Goal: Information Seeking & Learning: Learn about a topic

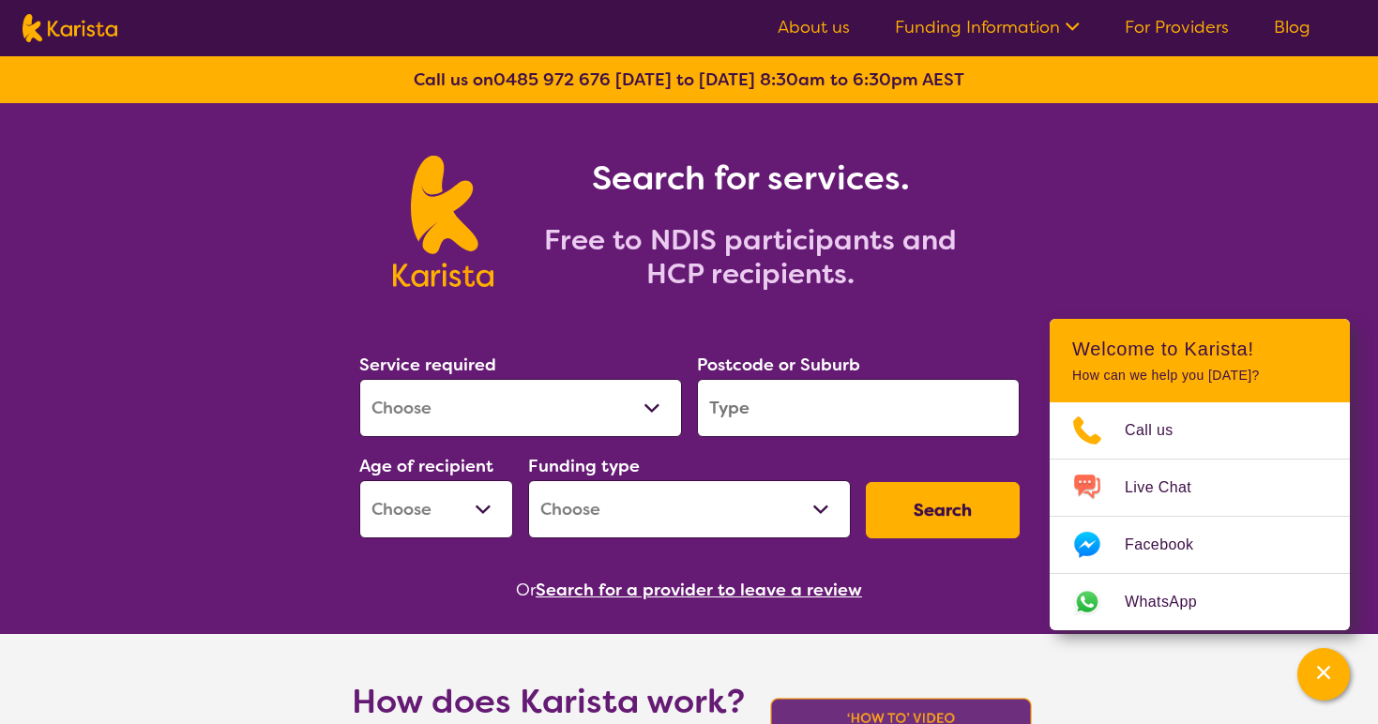
click at [824, 32] on link "About us" at bounding box center [814, 27] width 72 height 23
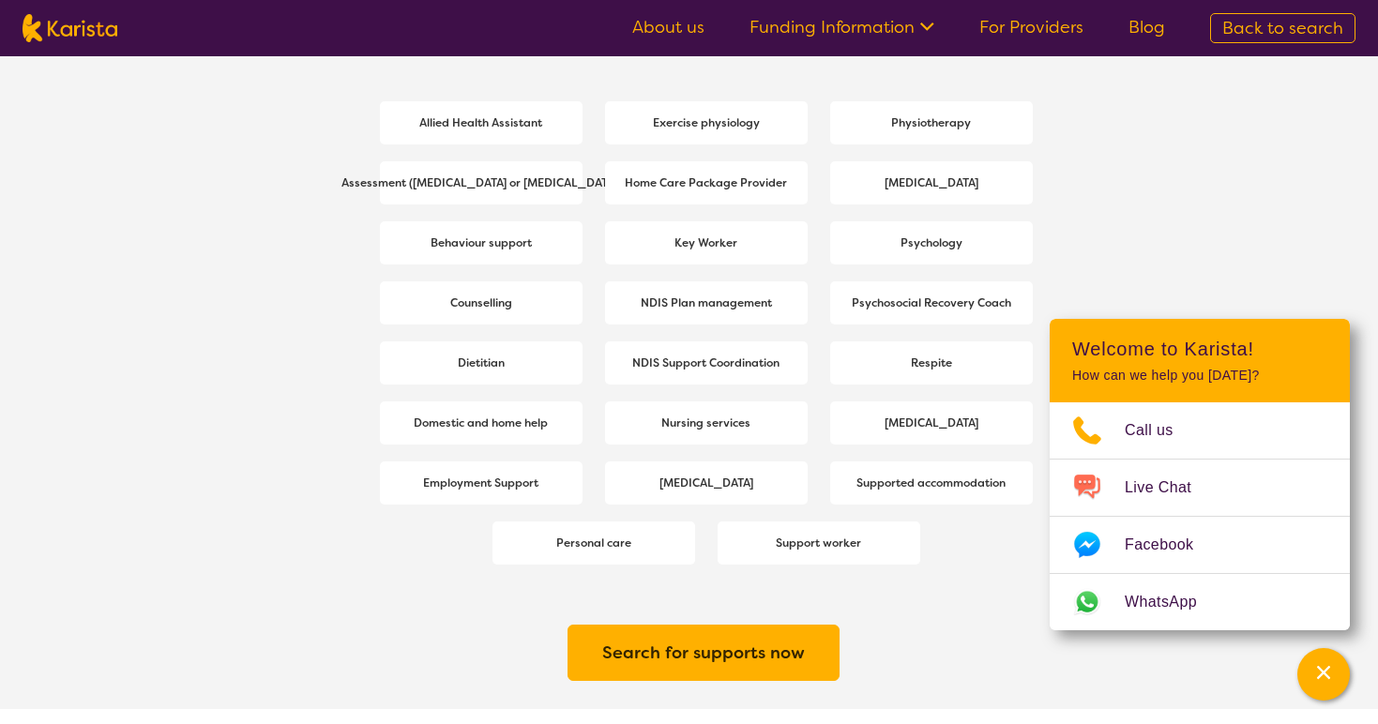
scroll to position [2604, 0]
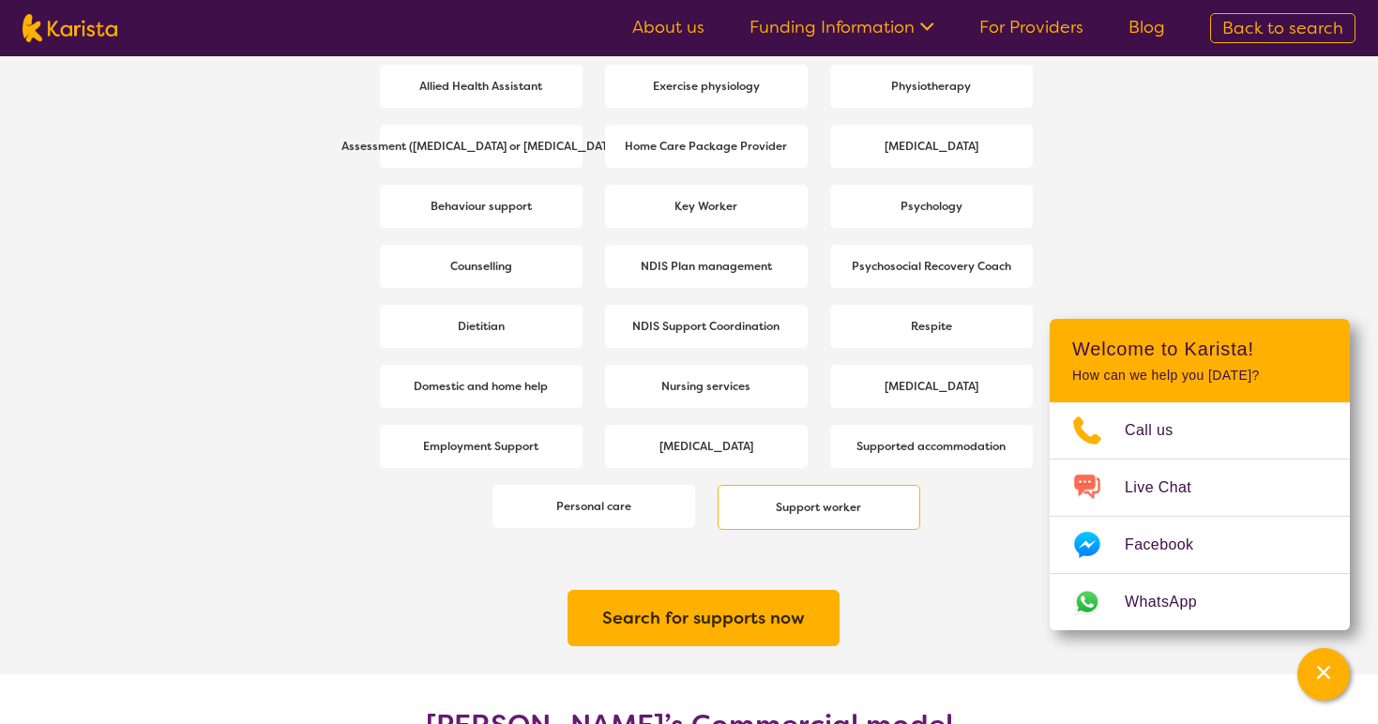
click at [825, 509] on b "Support worker" at bounding box center [818, 507] width 85 height 15
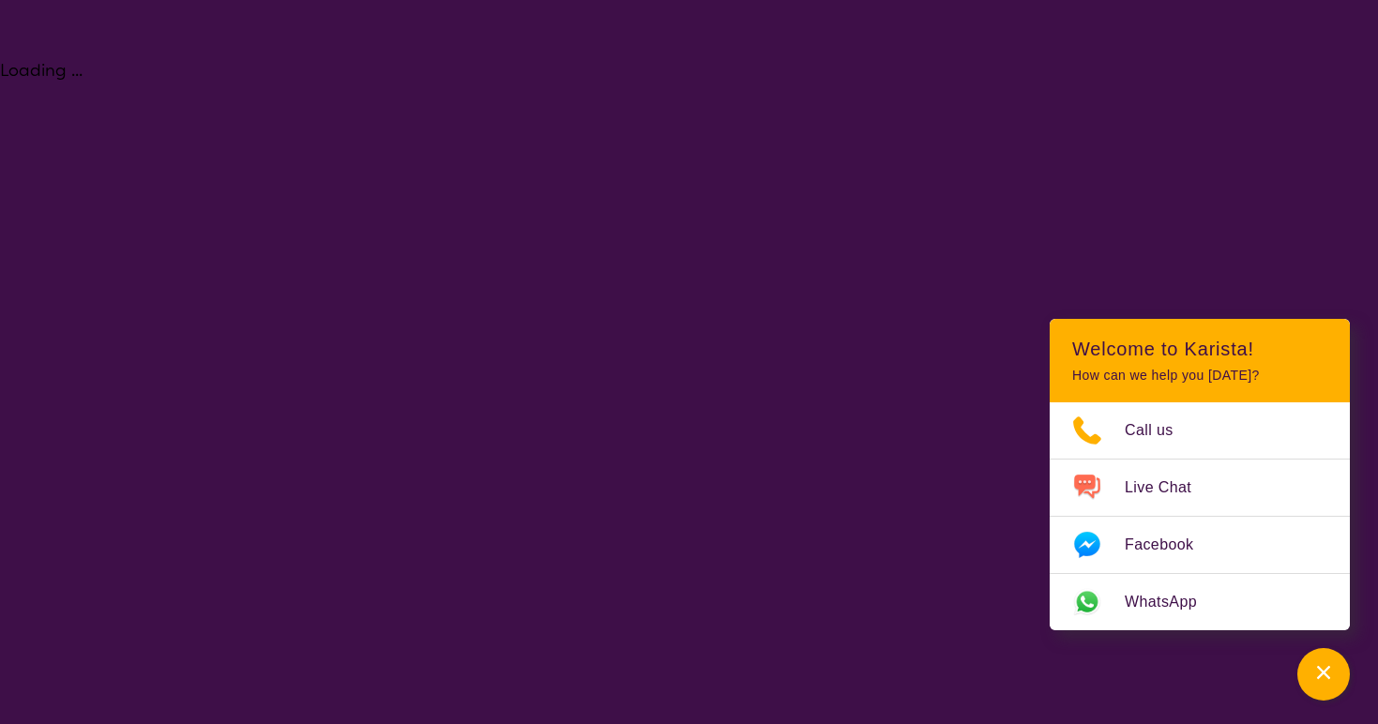
select select "Support worker"
select select "NDIS"
select select "Support worker"
select select "NDIS"
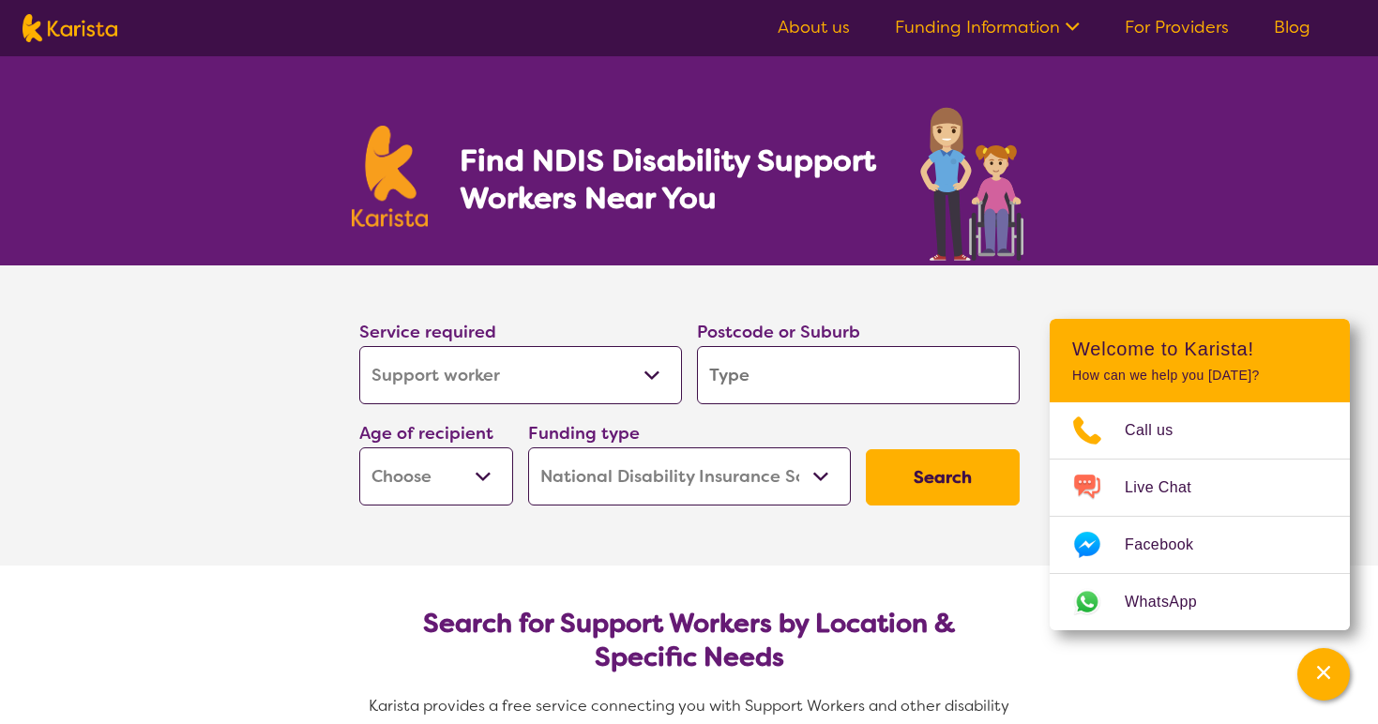
click at [515, 376] on select "Allied Health Assistant Assessment ([MEDICAL_DATA] or [MEDICAL_DATA]) Behaviour…" at bounding box center [520, 375] width 323 height 58
click at [359, 346] on select "Allied Health Assistant Assessment ([MEDICAL_DATA] or [MEDICAL_DATA]) Behaviour…" at bounding box center [520, 375] width 323 height 58
click at [812, 368] on input "search" at bounding box center [858, 375] width 323 height 58
type input "b"
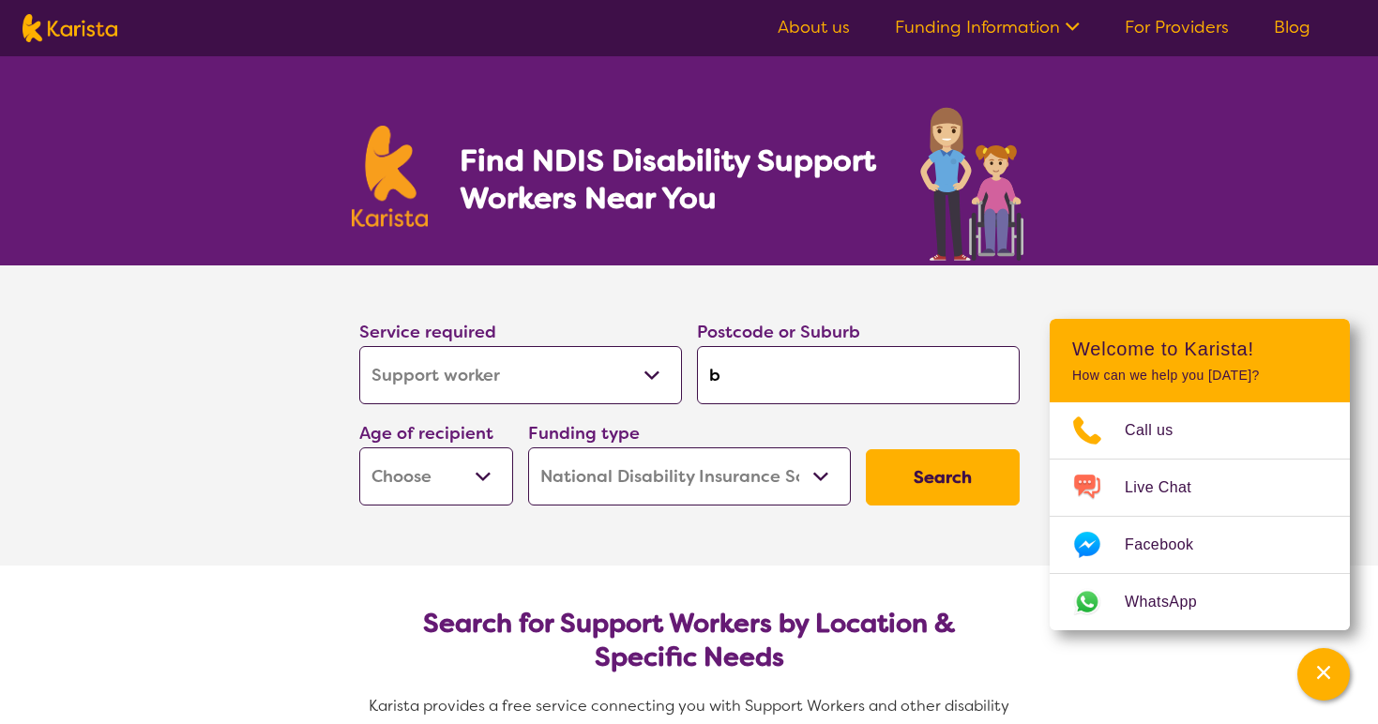
type input "be"
type input "ben"
type input "bent"
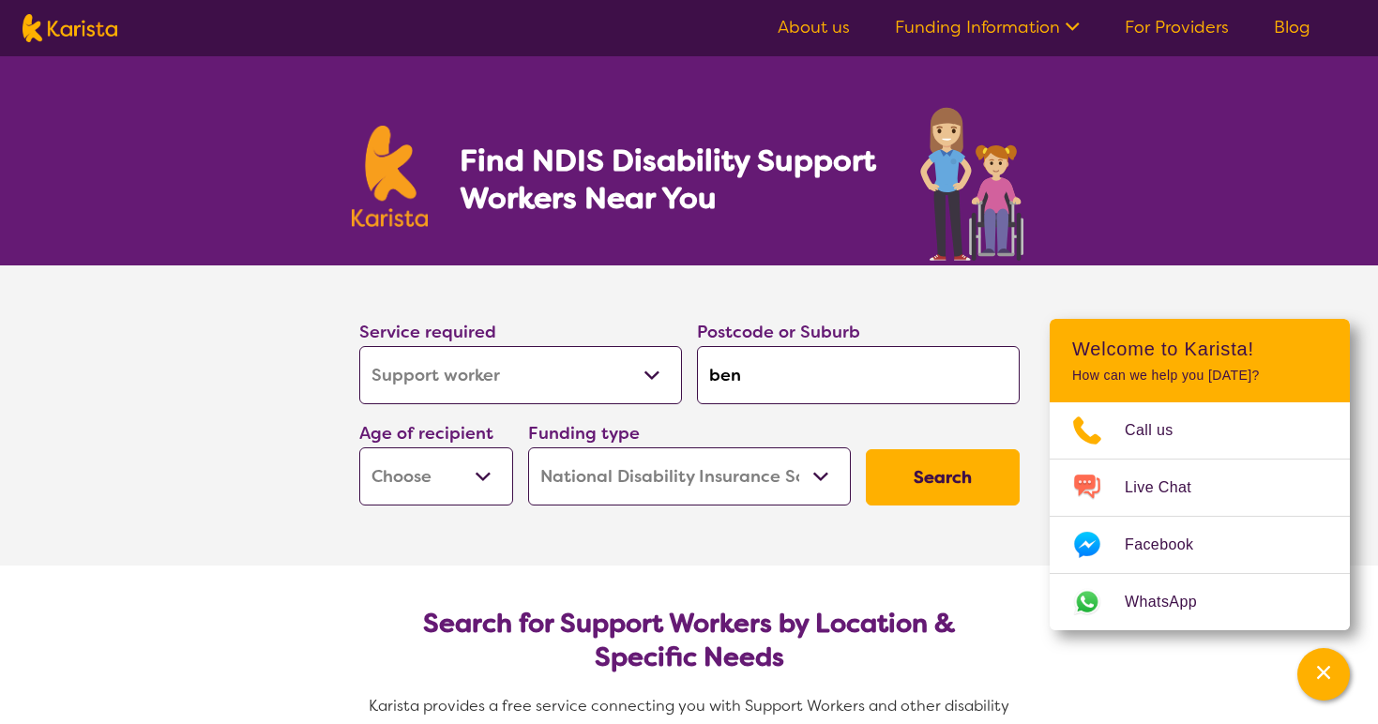
type input "bent"
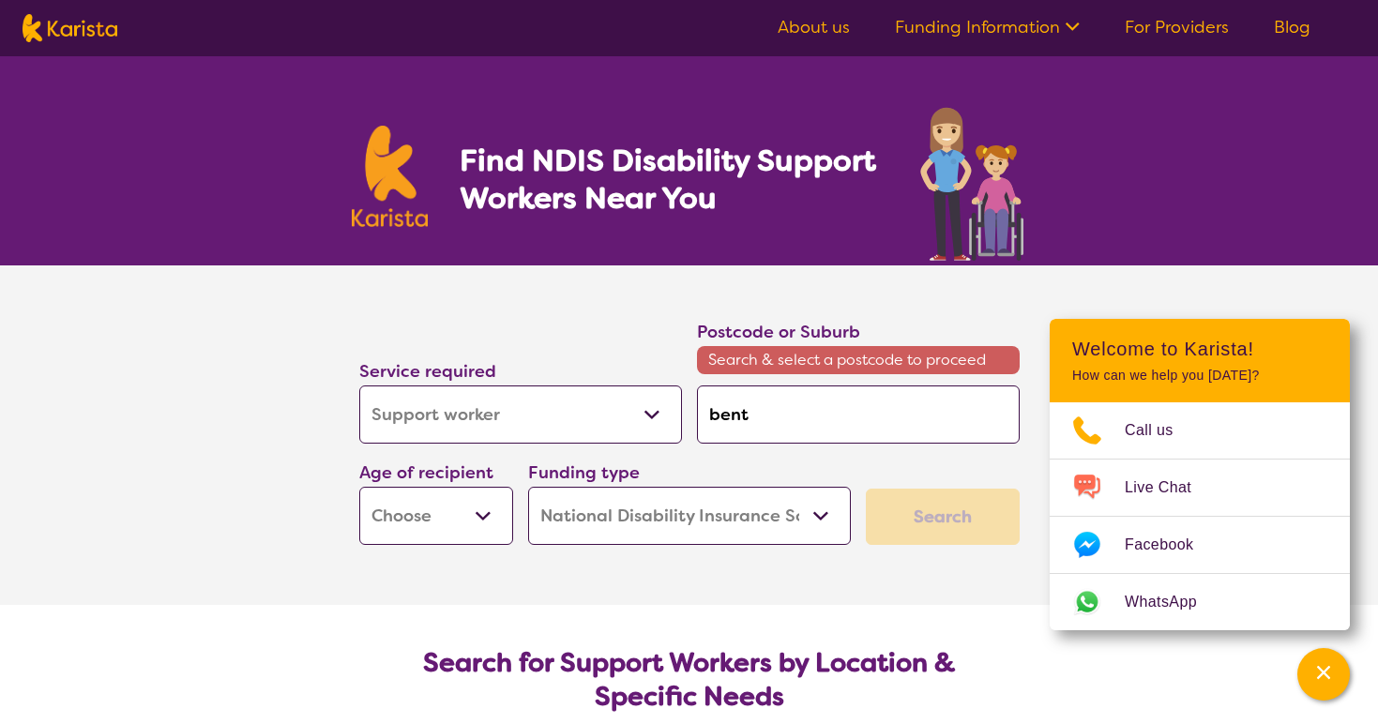
type input "bentl"
type input "[PERSON_NAME]"
type input "bentlei"
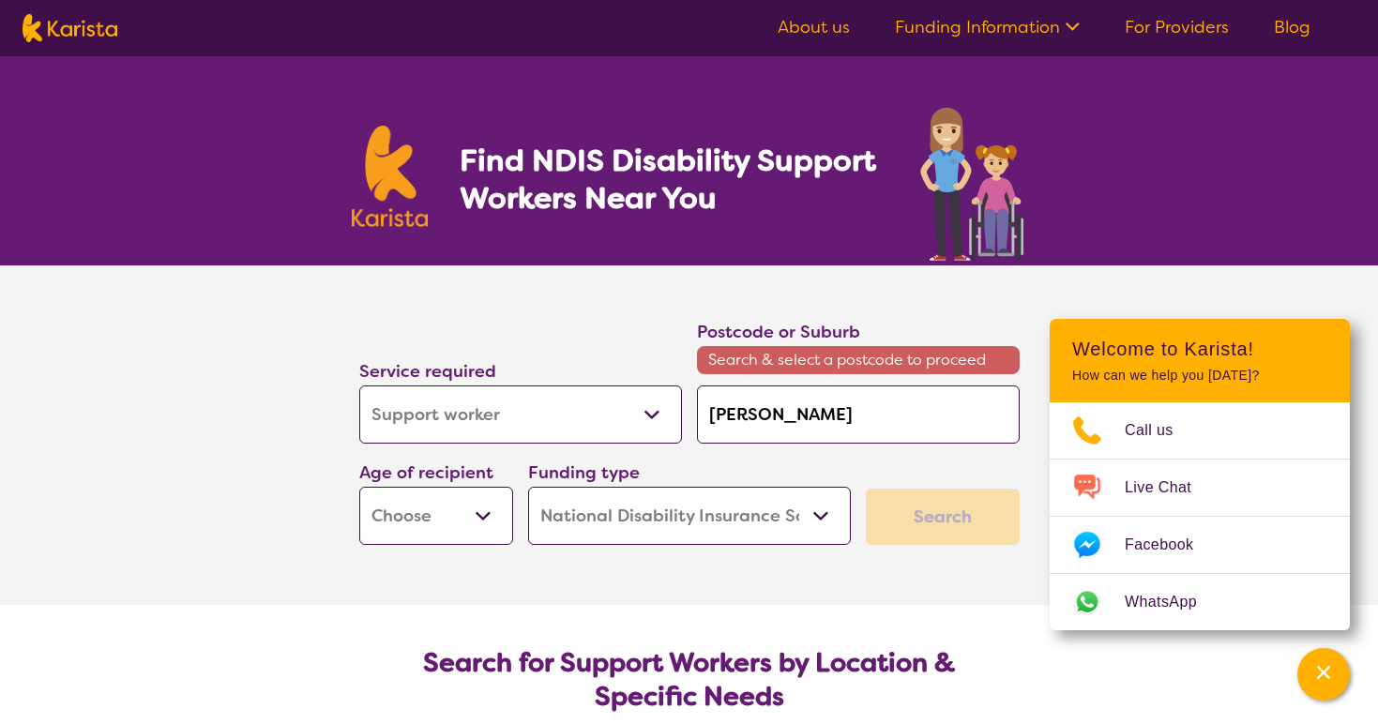
type input "bentlei"
type input "bentleig"
type input "bentleigh"
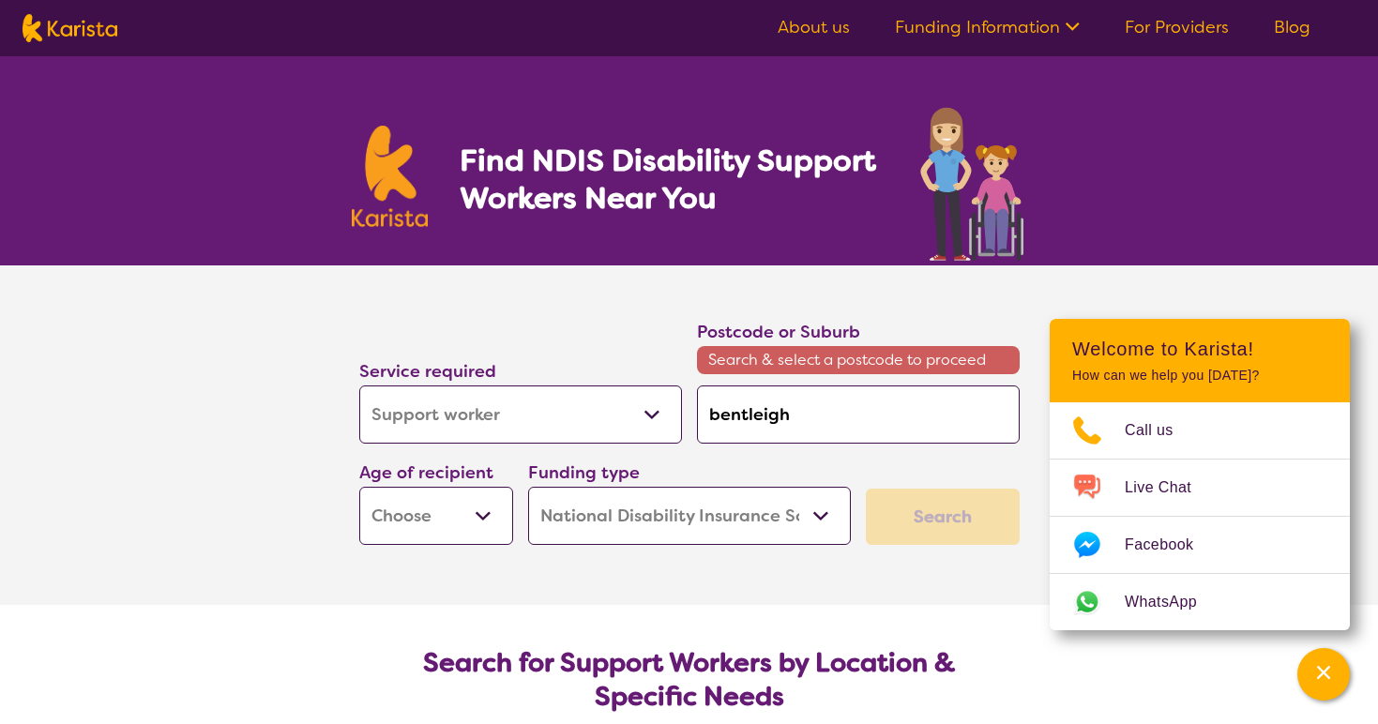
type input "bentleigh"
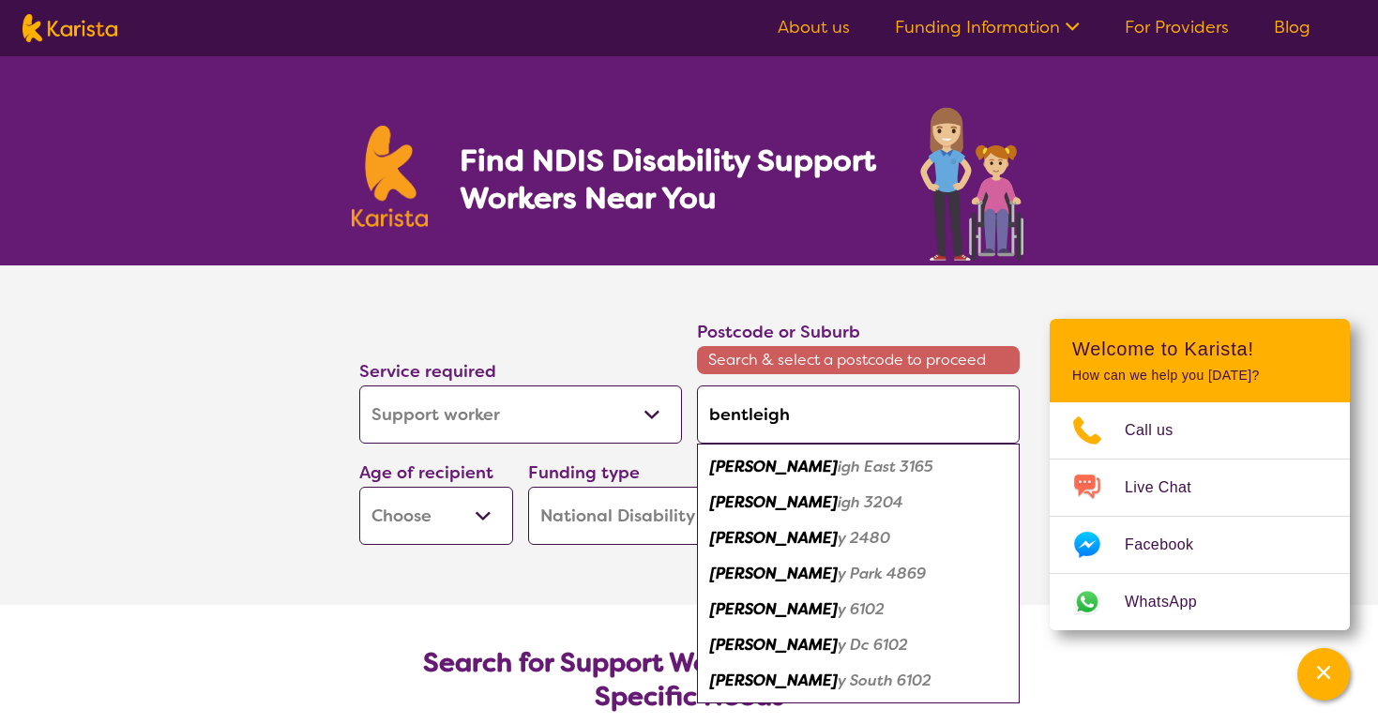
type input "bentleigh e"
type input "[PERSON_NAME]"
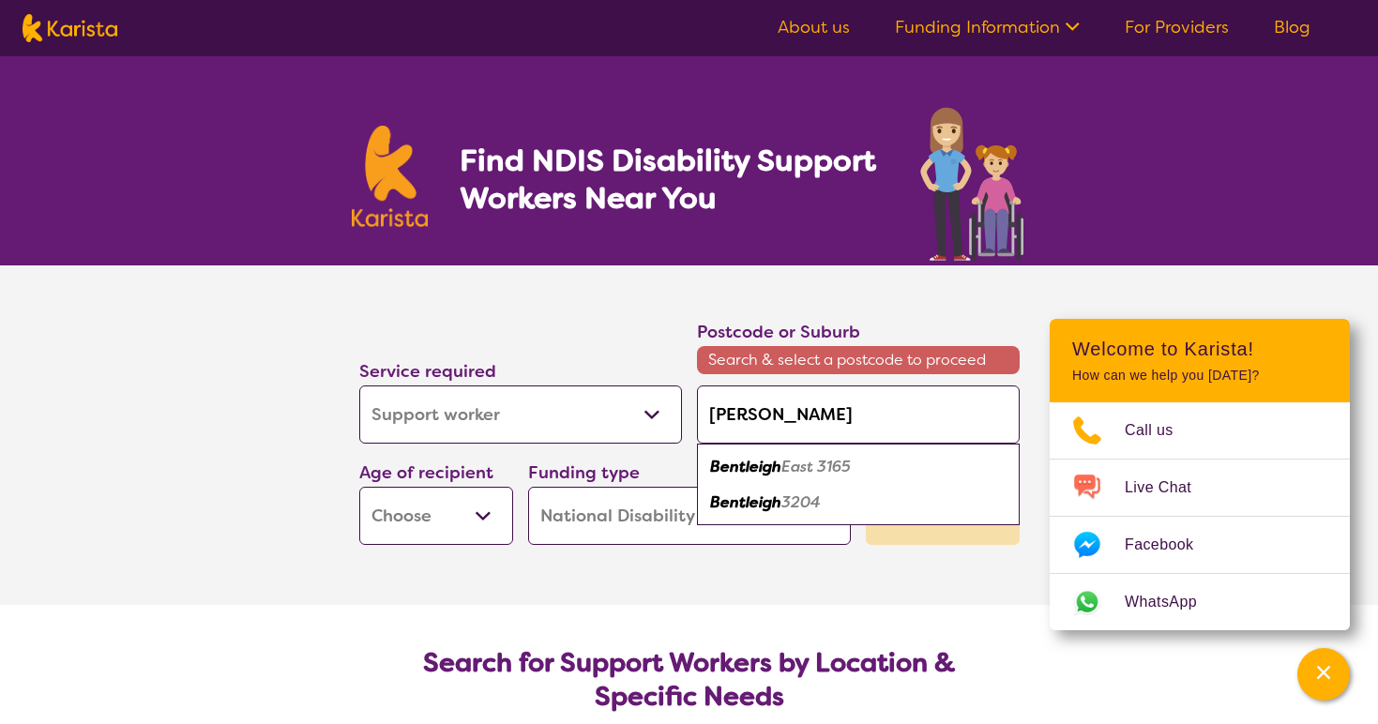
type input "[PERSON_NAME]"
type input "[GEOGRAPHIC_DATA]"
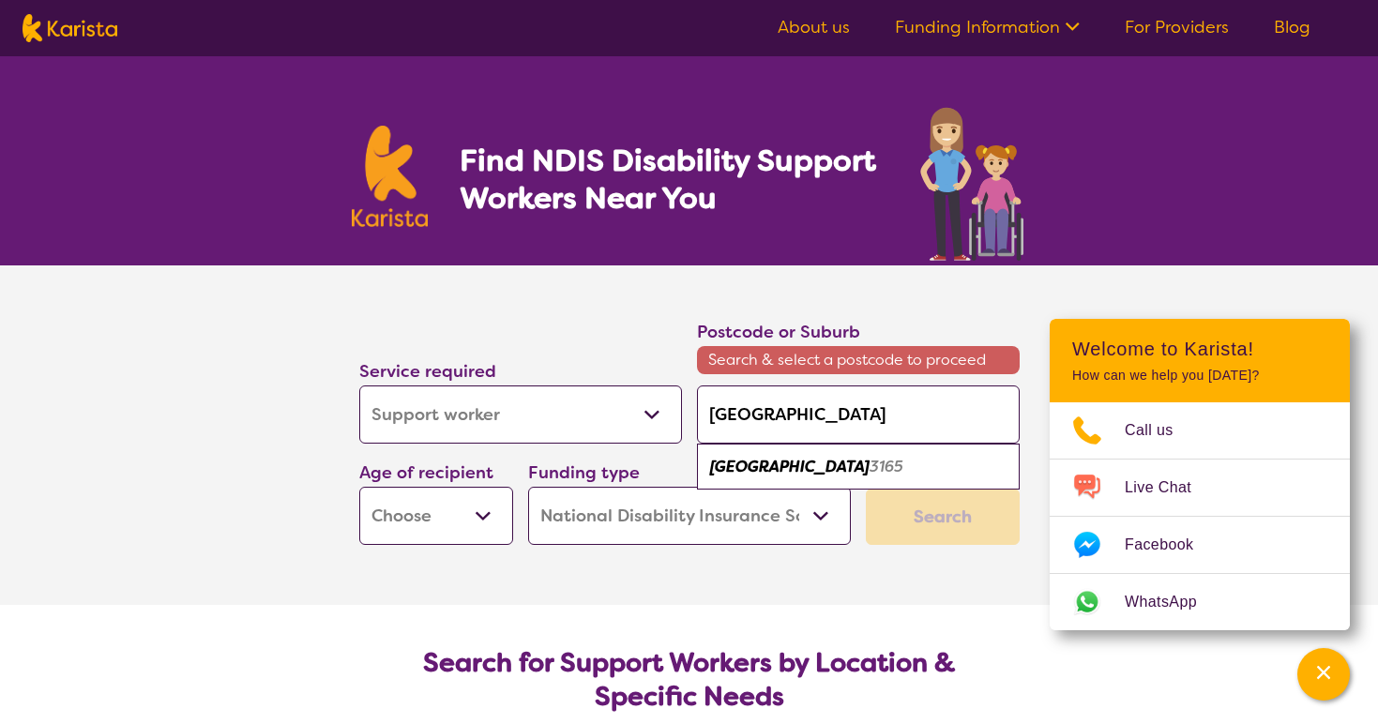
click at [791, 481] on div "[GEOGRAPHIC_DATA] 3165" at bounding box center [859, 467] width 304 height 36
type input "3165"
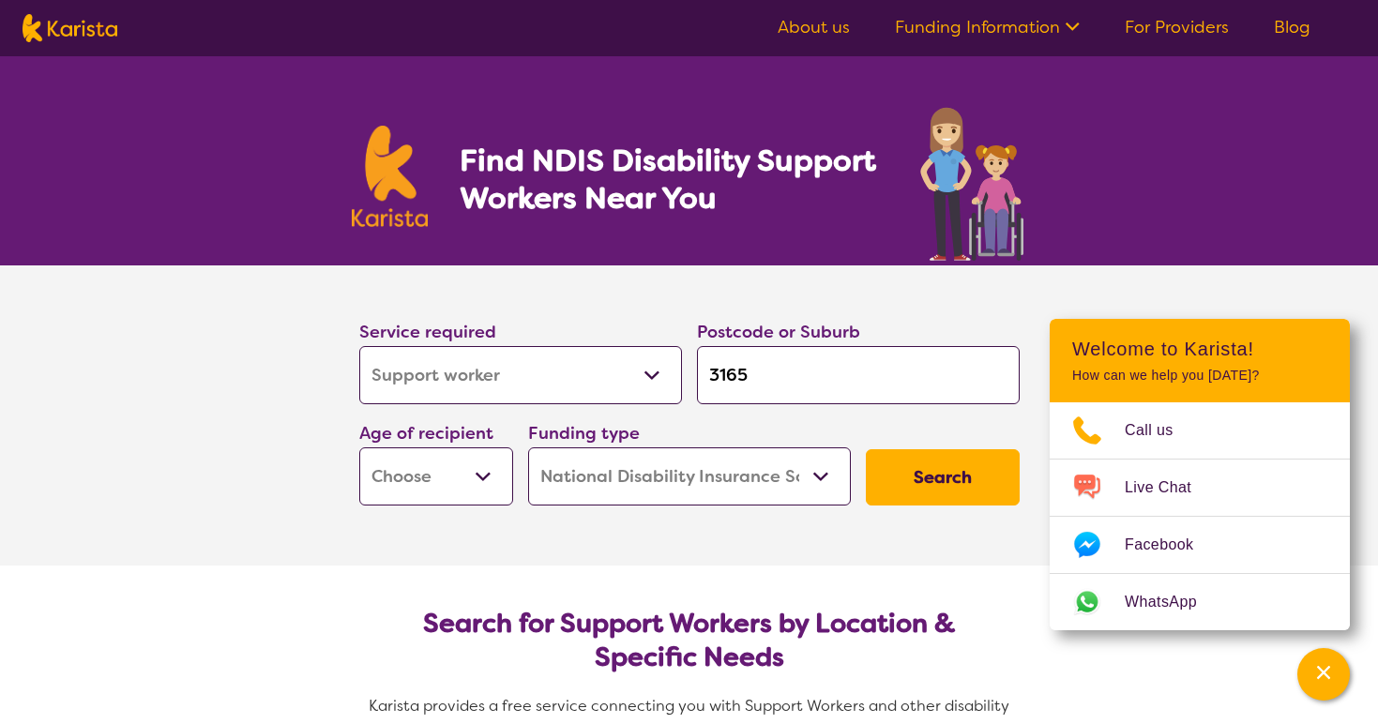
click at [435, 473] on select "Early Childhood - 0 to 9 Child - 10 to 11 Adolescent - 12 to 17 Adult - 18 to 6…" at bounding box center [436, 477] width 154 height 58
select select "AD"
click at [359, 448] on select "Early Childhood - 0 to 9 Child - 10 to 11 Adolescent - 12 to 17 Adult - 18 to 6…" at bounding box center [436, 477] width 154 height 58
select select "AD"
click at [646, 475] on select "Home Care Package (HCP) National Disability Insurance Scheme (NDIS) I don't know" at bounding box center [689, 477] width 323 height 58
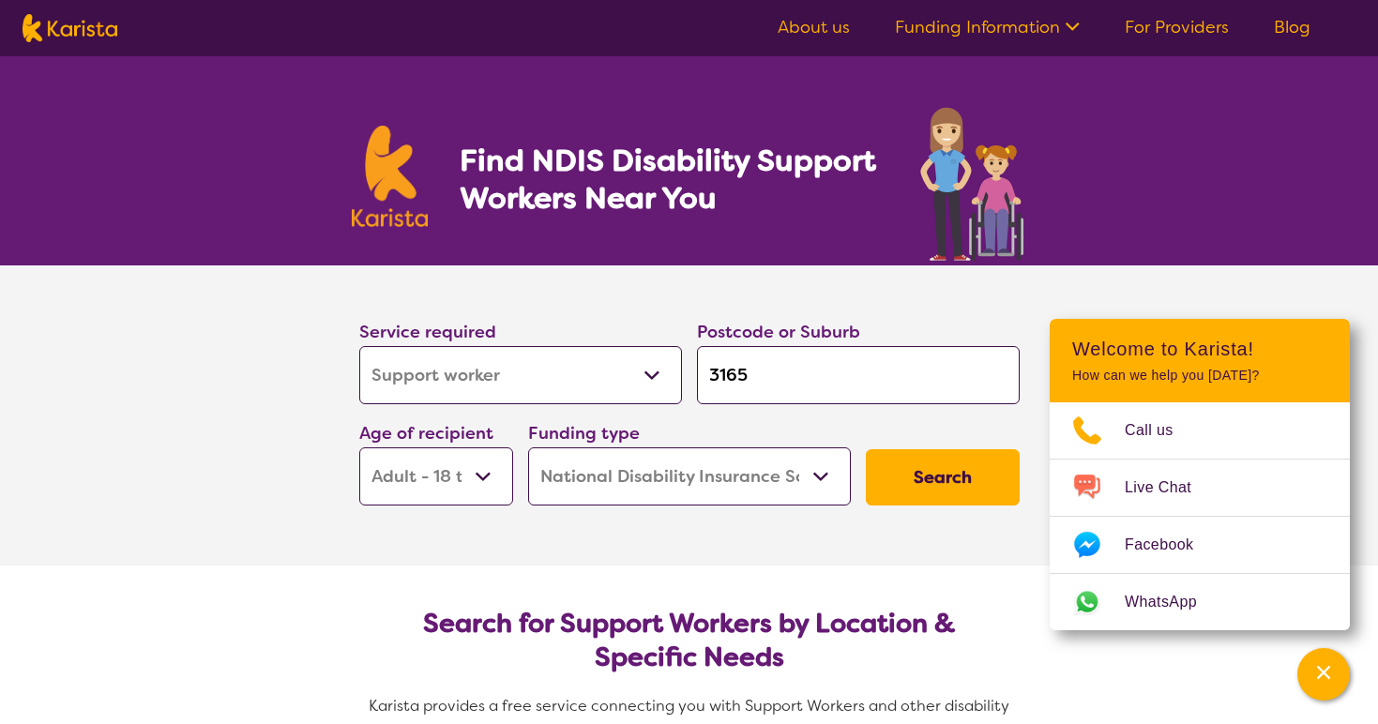
click at [528, 448] on select "Home Care Package (HCP) National Disability Insurance Scheme (NDIS) I don't know" at bounding box center [689, 477] width 323 height 58
click at [912, 479] on button "Search" at bounding box center [943, 477] width 154 height 56
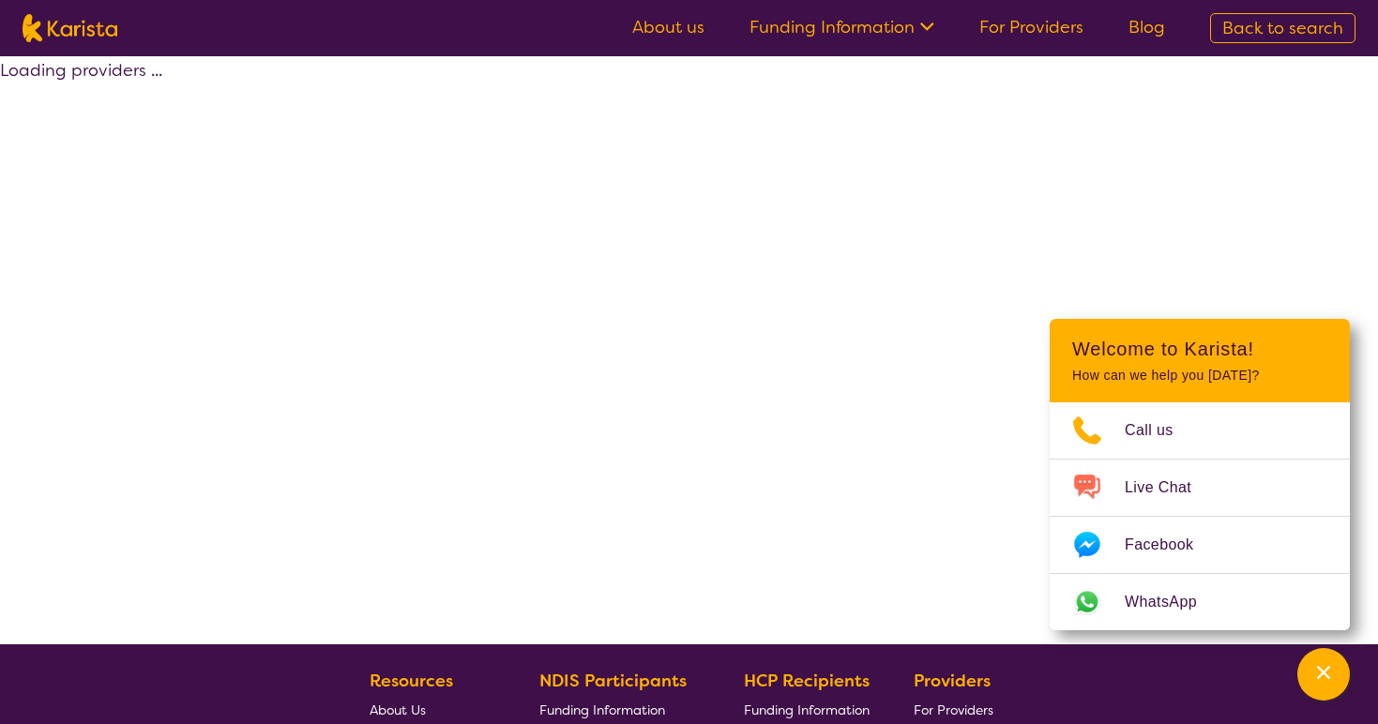
select select "by_score"
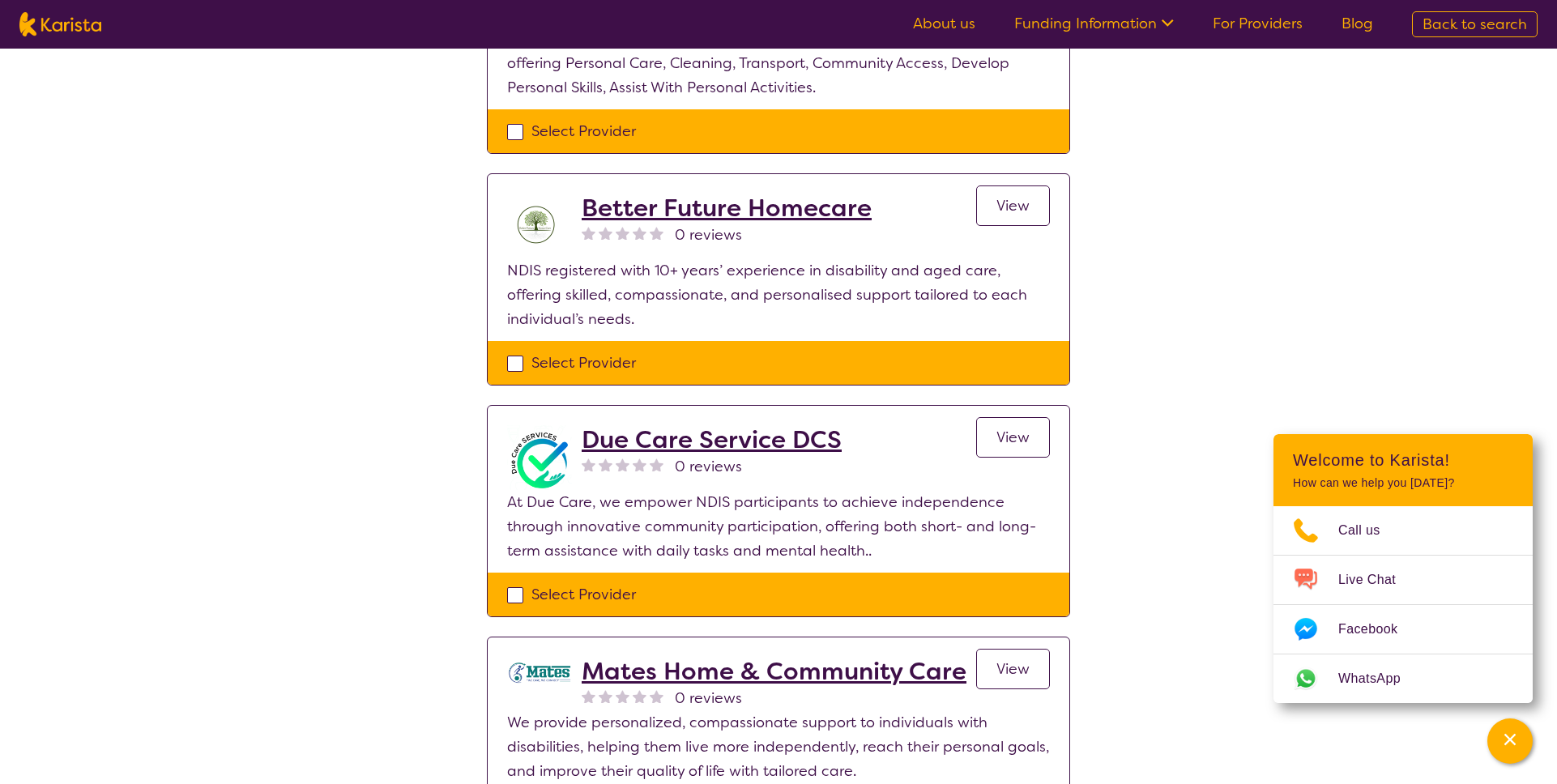
scroll to position [1825, 0]
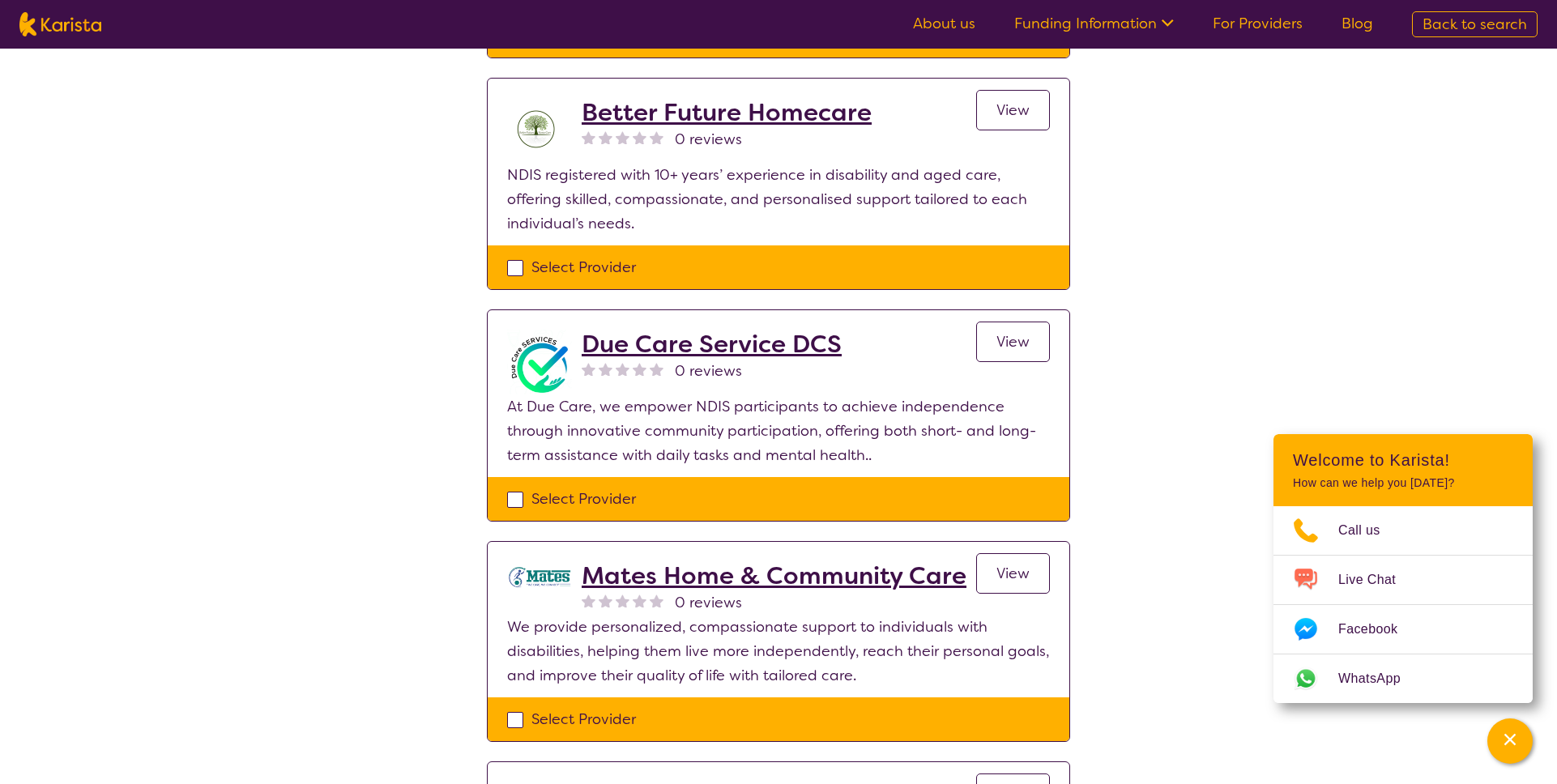
click at [759, 561] on h2 "Mates Home & Community Care" at bounding box center [775, 576] width 385 height 29
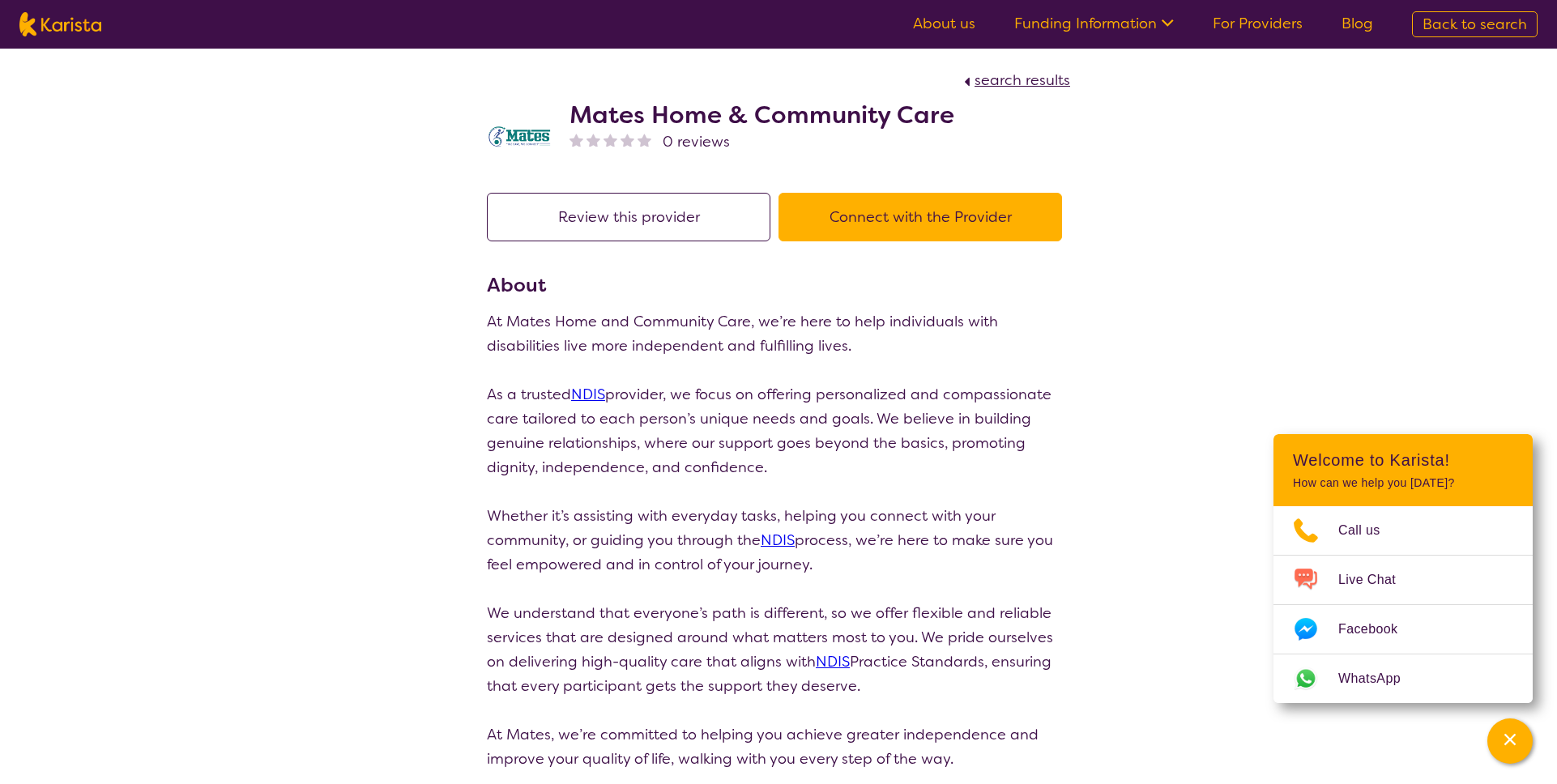
click at [896, 220] on button "Connect with the Provider" at bounding box center [921, 217] width 283 height 48
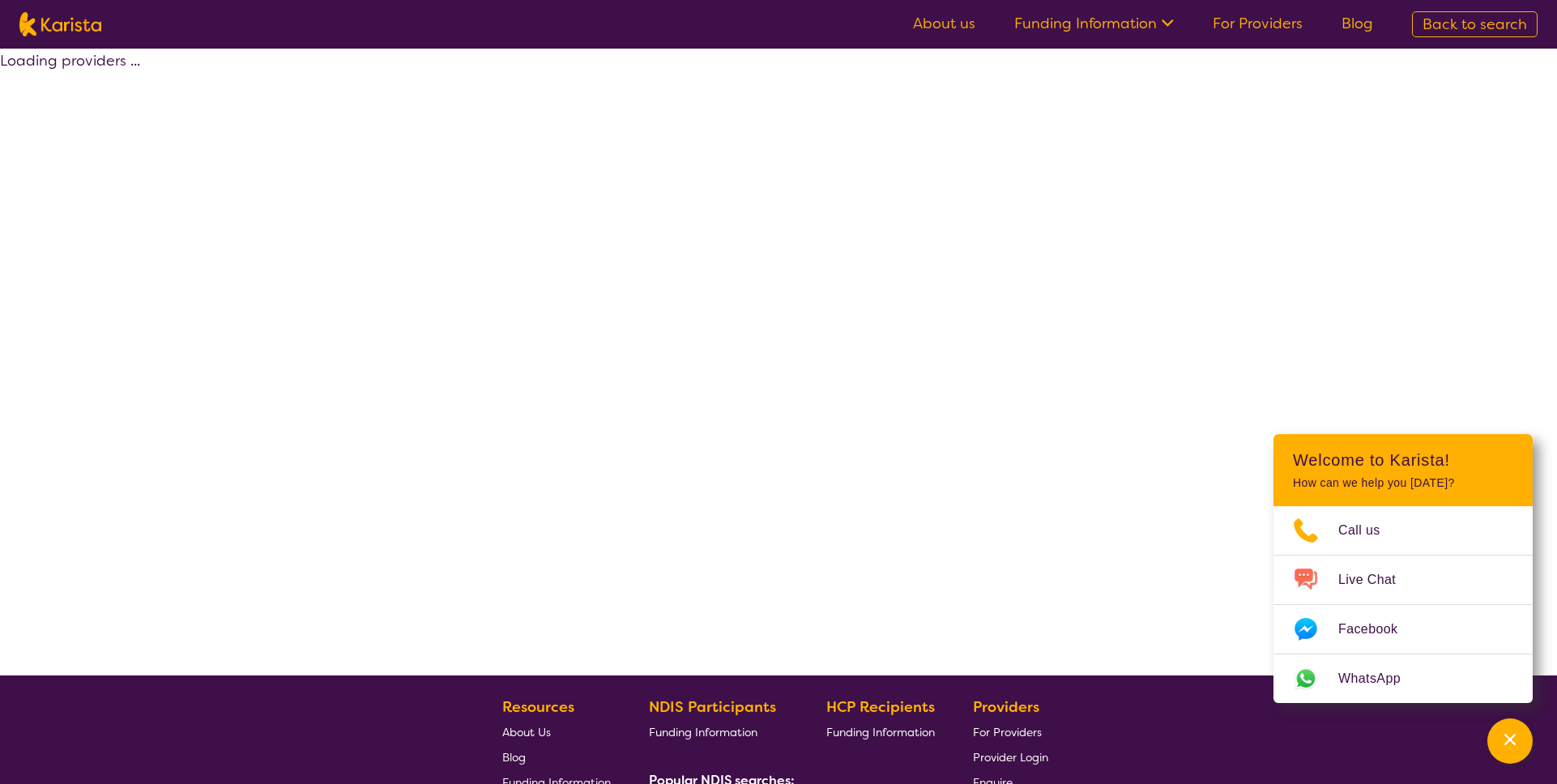
scroll to position [282, 0]
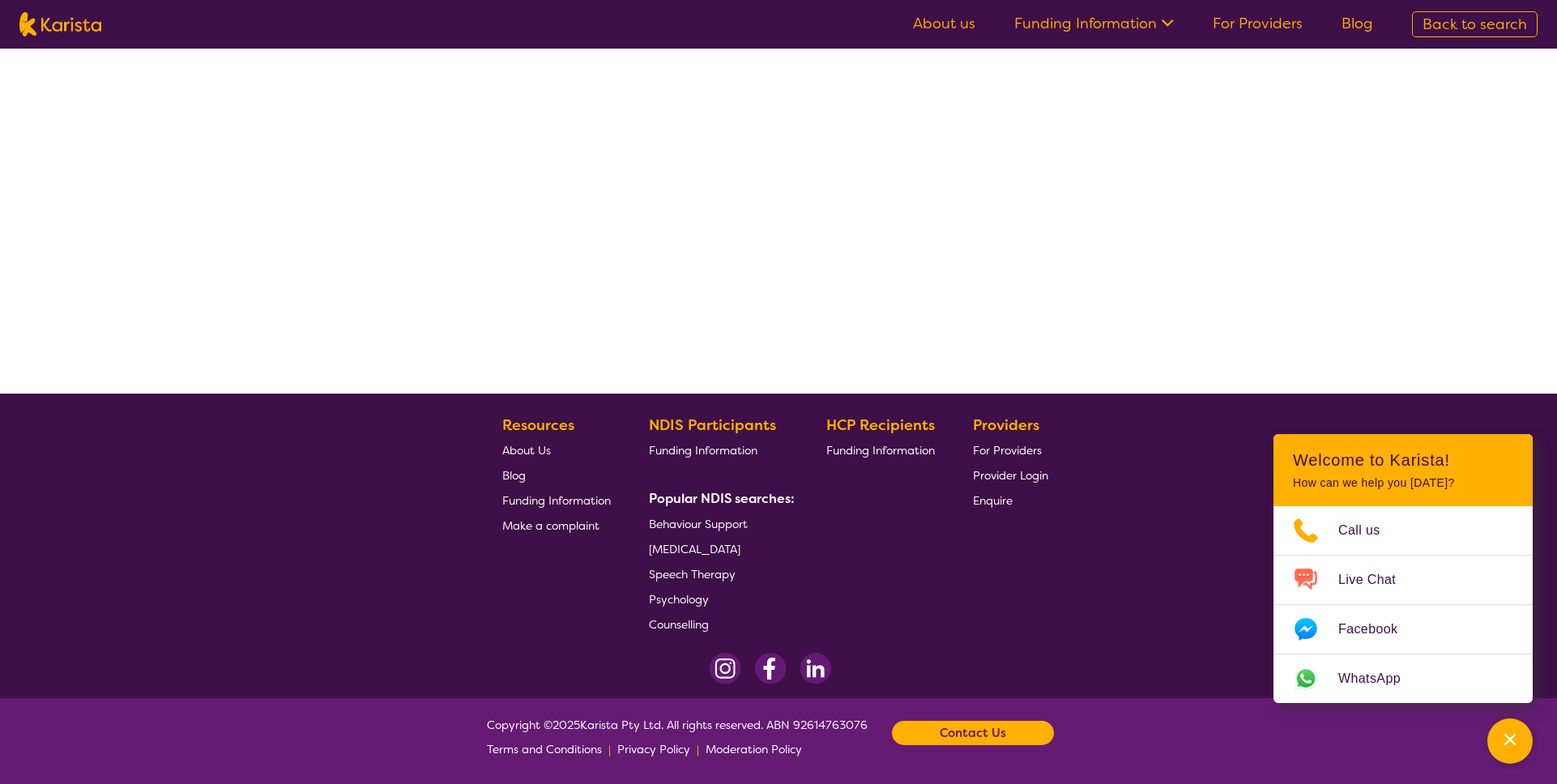
select select "by_score"
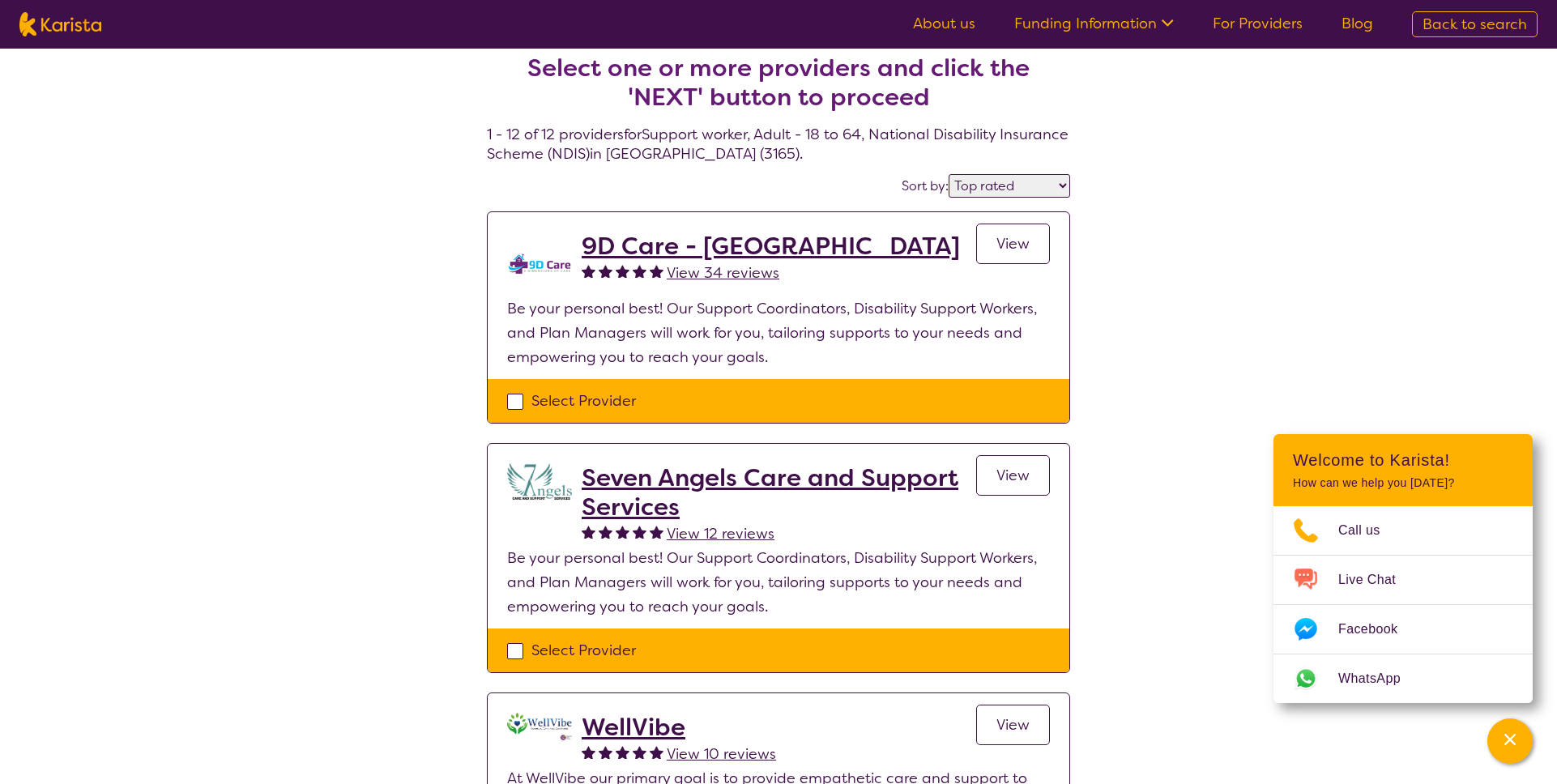
scroll to position [0, 0]
